Goal: Check status: Check status

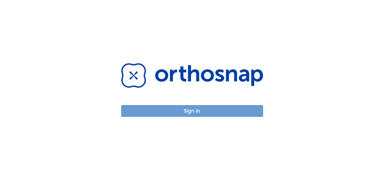
click at [203, 111] on button "Sign in" at bounding box center [192, 111] width 142 height 12
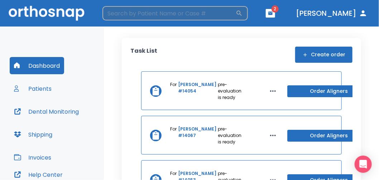
click at [184, 17] on input "search" at bounding box center [169, 13] width 133 height 14
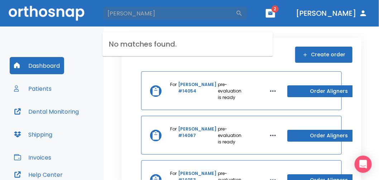
drag, startPoint x: 164, startPoint y: 15, endPoint x: -1, endPoint y: 3, distance: 165.5
click at [0, 3] on html "[PERSON_NAME] ​ 2 [PERSON_NAME] Dashboard Patients Dental Monitoring Shipping I…" at bounding box center [189, 90] width 379 height 180
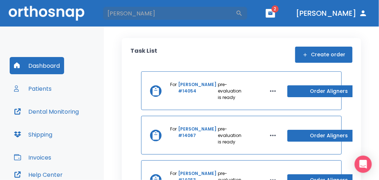
type input "[PERSON_NAME]"
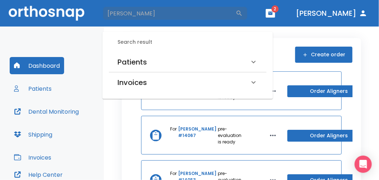
click at [150, 62] on div "Patients" at bounding box center [184, 61] width 132 height 11
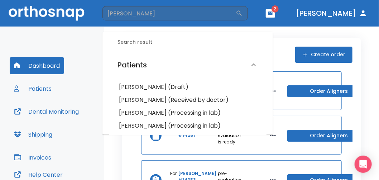
scroll to position [72, 0]
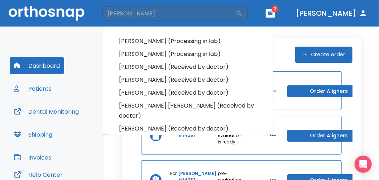
click at [151, 57] on h6 "[PERSON_NAME] (Processing in lab)" at bounding box center [188, 54] width 138 height 10
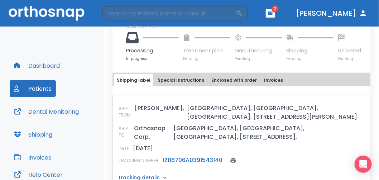
scroll to position [323, 0]
